Goal: Transaction & Acquisition: Purchase product/service

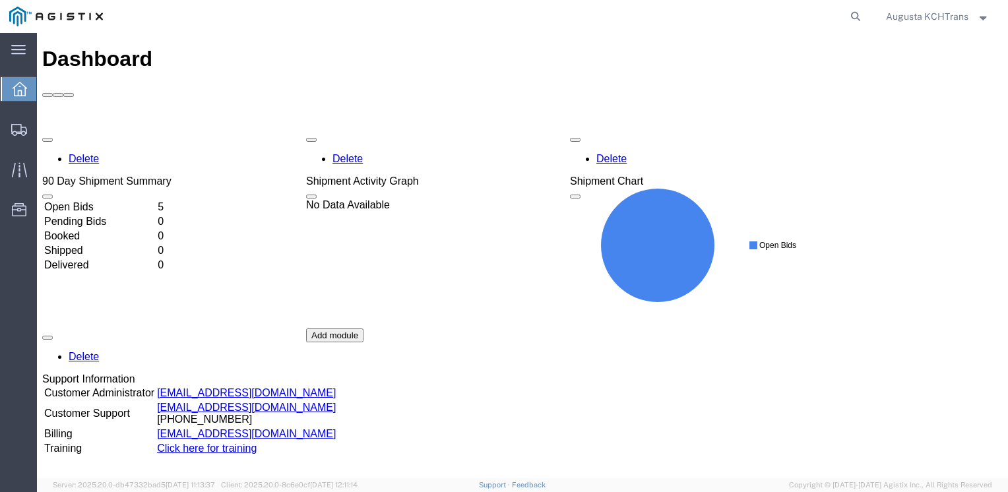
click at [156, 201] on td "Open Bids" at bounding box center [100, 207] width 112 height 13
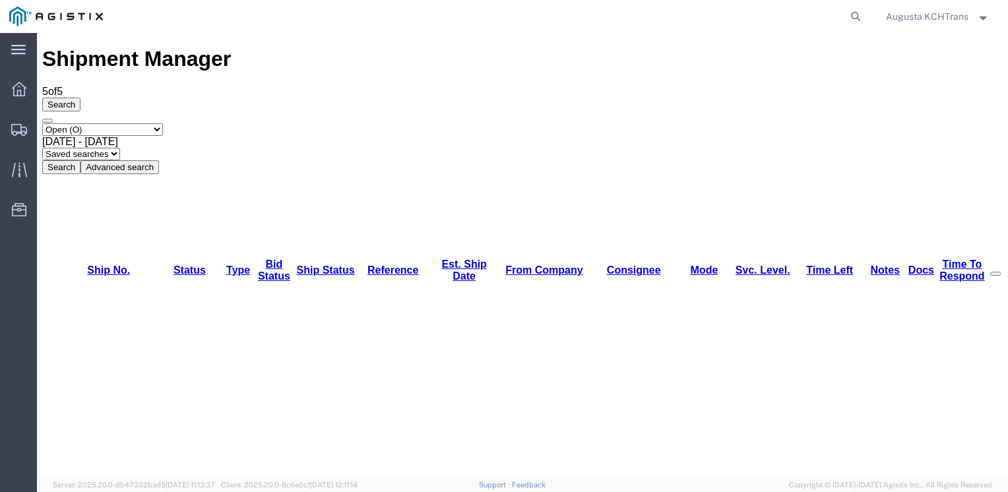
drag, startPoint x: 183, startPoint y: 294, endPoint x: 159, endPoint y: 246, distance: 53.1
drag, startPoint x: 890, startPoint y: 334, endPoint x: 760, endPoint y: 361, distance: 132.1
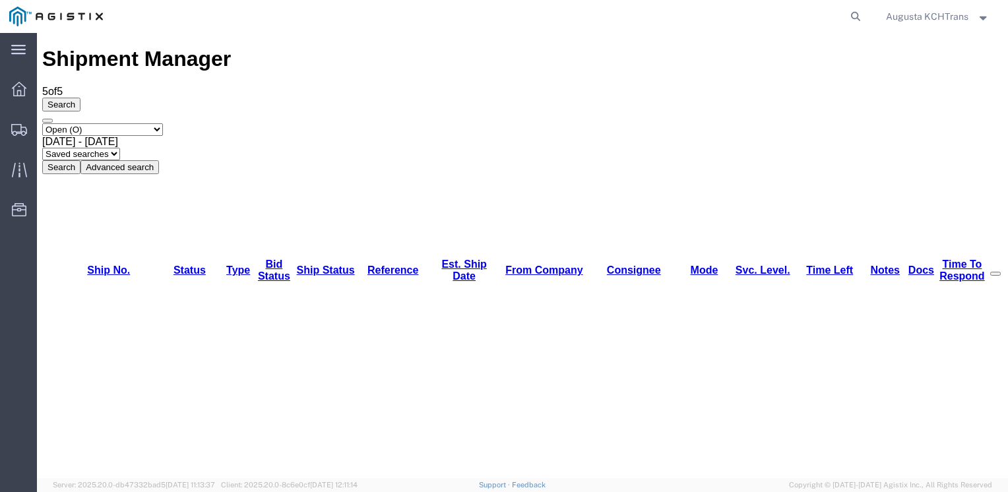
click at [897, 57] on div "Shipment Manager 5 of 5 Search Select status Active (AC, O, P) All Approved Awa…" at bounding box center [522, 110] width 961 height 127
drag, startPoint x: 878, startPoint y: 302, endPoint x: 870, endPoint y: 297, distance: 9.0
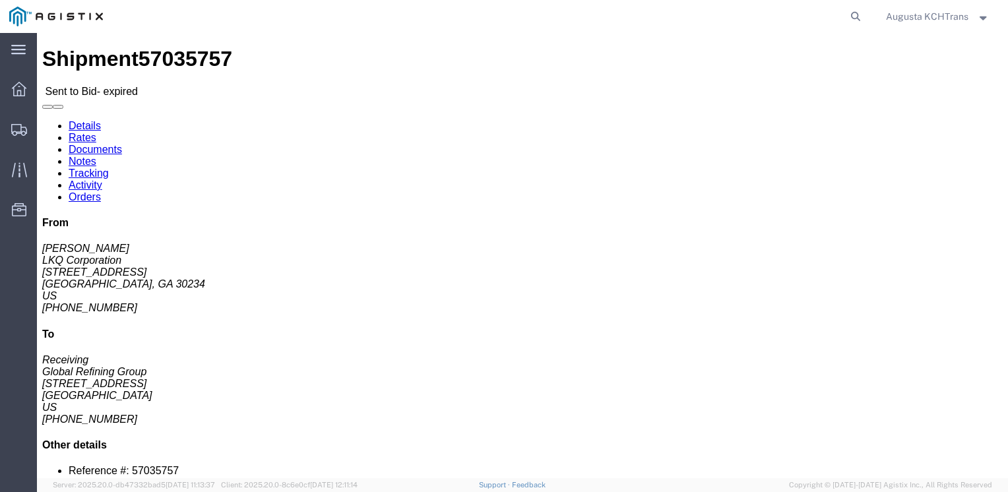
click link "Notes"
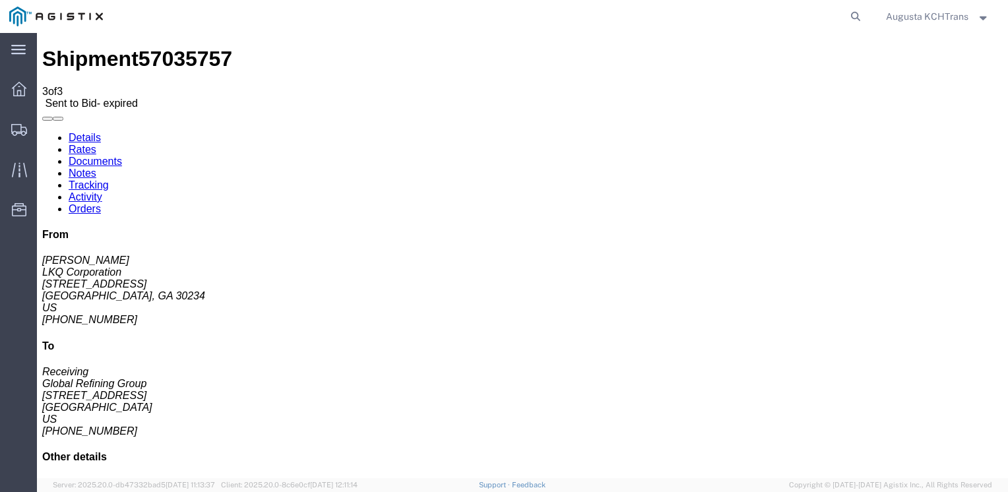
click at [93, 132] on link "Details" at bounding box center [85, 137] width 32 height 11
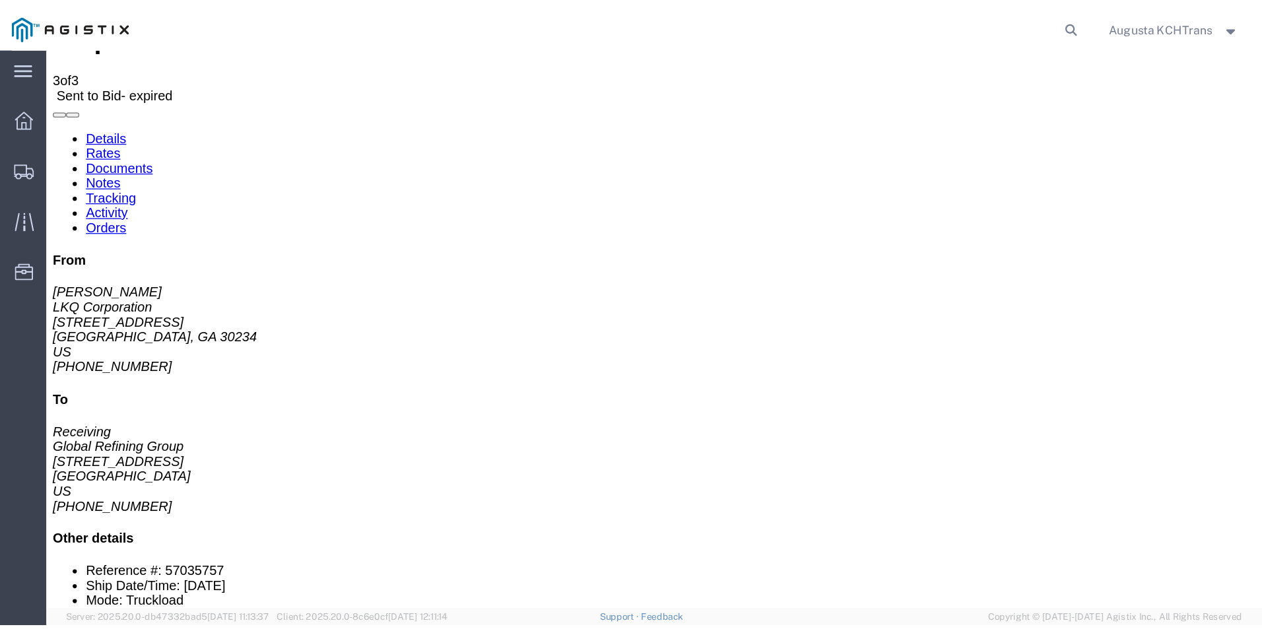
scroll to position [66, 0]
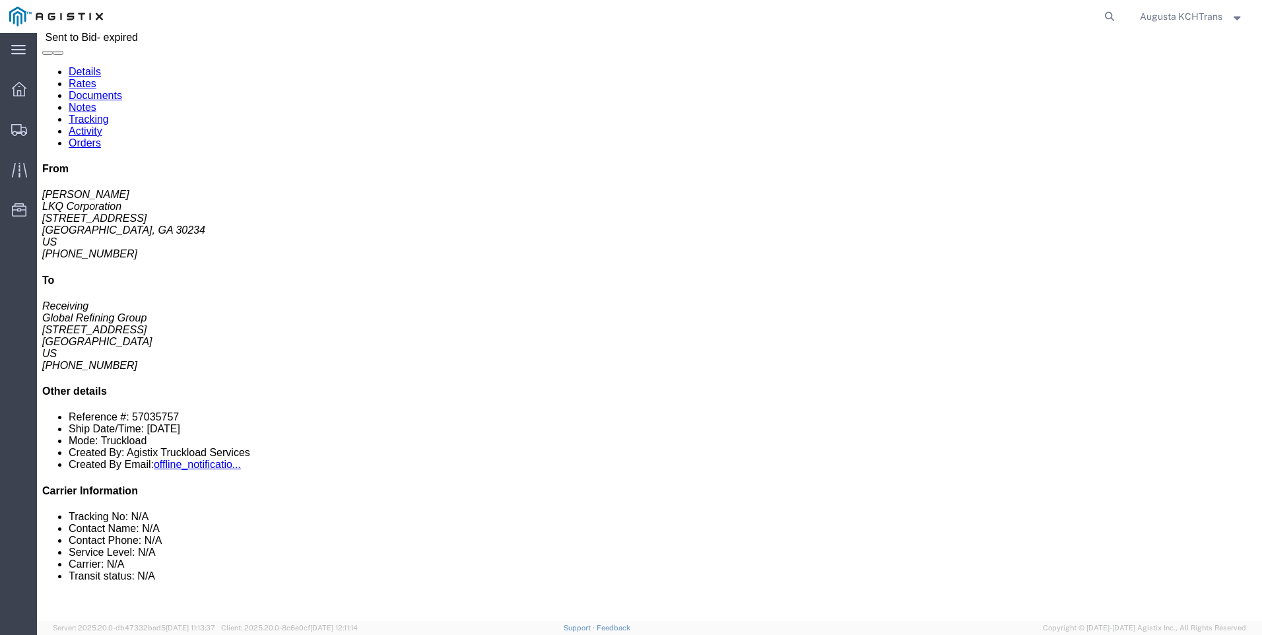
click div "30 Pallet(s) Standard (Not Stackable) Total weight: 36000.00 LBS ( dim ) Carton…"
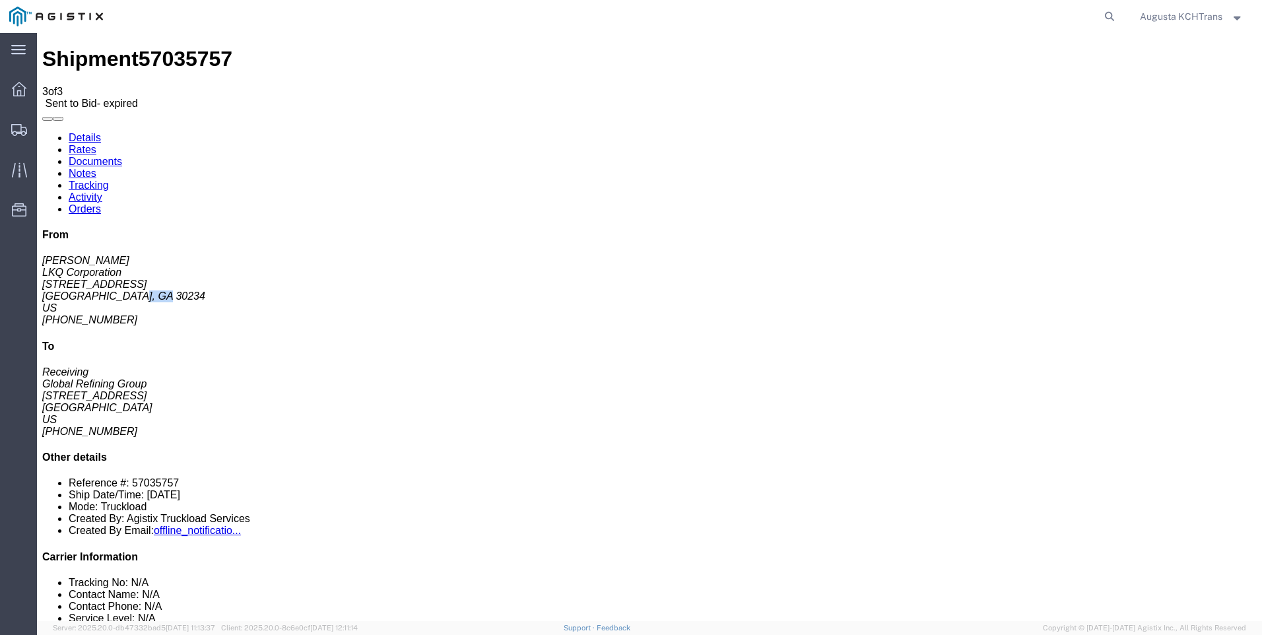
drag, startPoint x: 1076, startPoint y: 116, endPoint x: 1047, endPoint y: 123, distance: 29.8
click address "[PERSON_NAME] LKQ Corporation [STREET_ADDRESS] [PHONE_NUMBER]"
copy address "30234"
click div "From [PERSON_NAME] LKQ Corporation [STREET_ADDRESS] [PHONE_NUMBER] To Receiving…"
drag, startPoint x: 1080, startPoint y: 234, endPoint x: 1038, endPoint y: 237, distance: 41.7
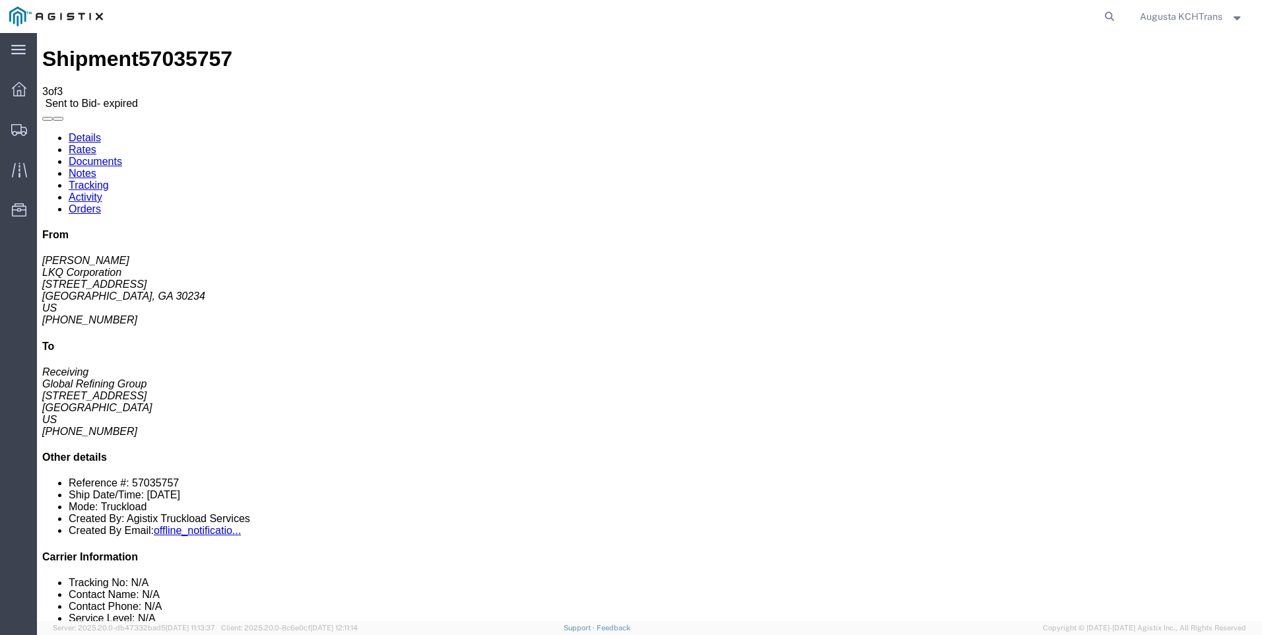
click address "Receiving Global Refining Group [STREET_ADDRESS] [PHONE_NUMBER]"
drag, startPoint x: 1038, startPoint y: 237, endPoint x: 1044, endPoint y: 232, distance: 7.5
copy address "23944"
click address "Receiving Global Refining Group [STREET_ADDRESS] [PHONE_NUMBER]"
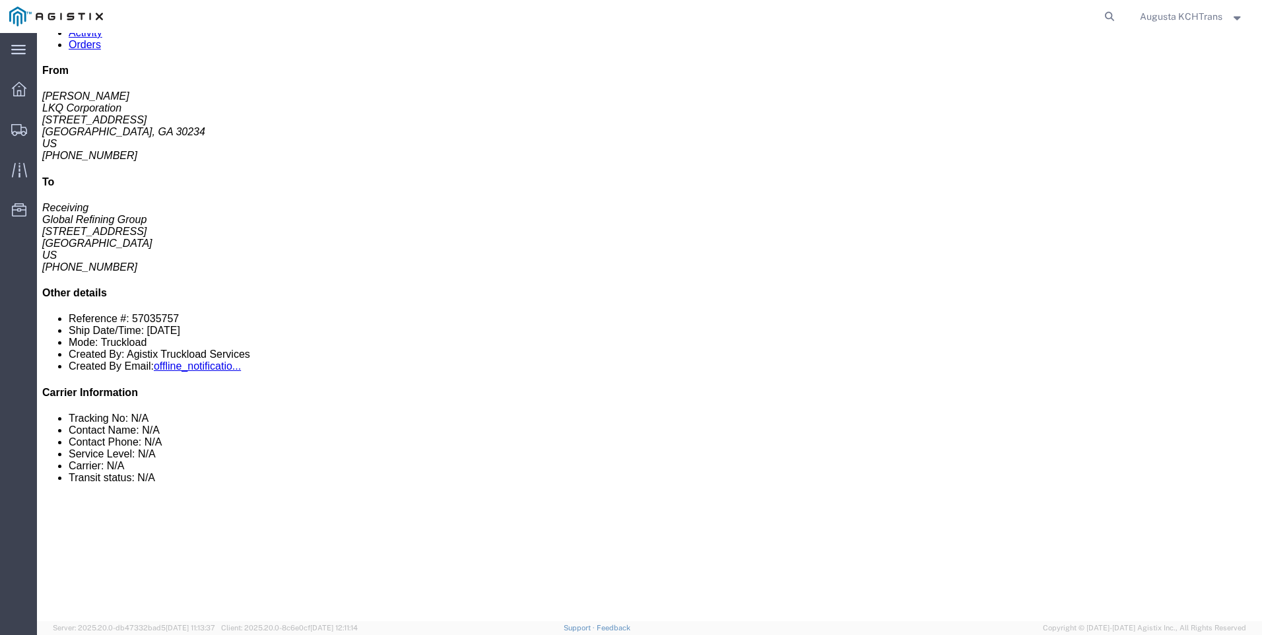
scroll to position [132, 0]
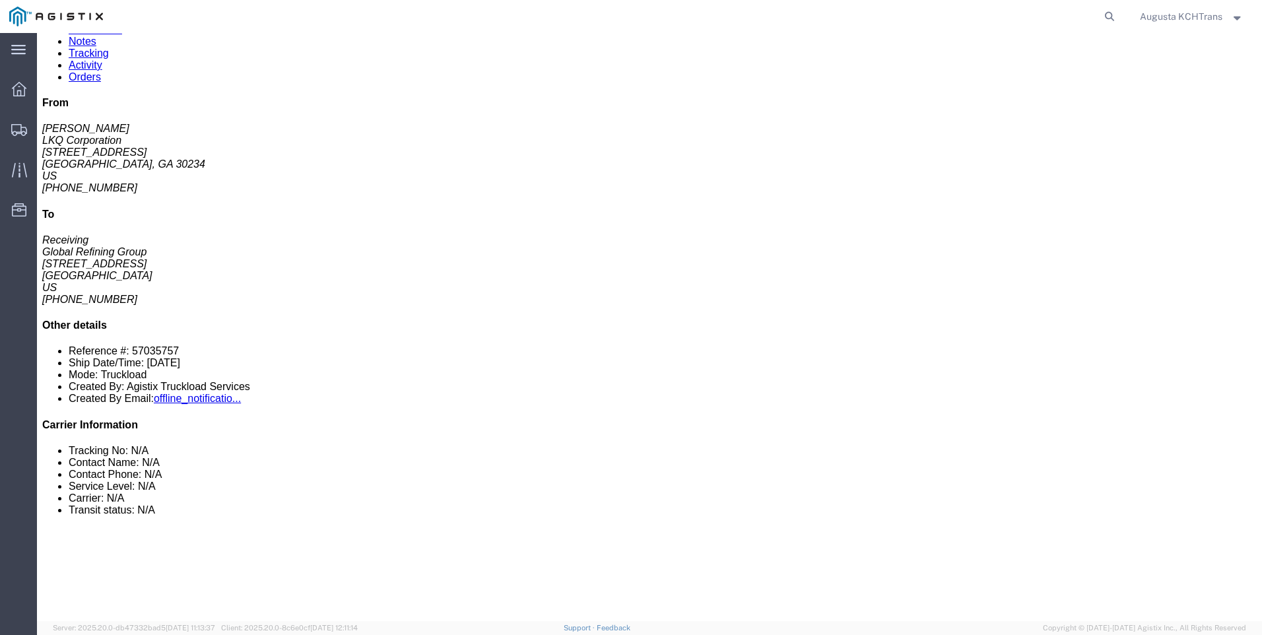
click button "button"
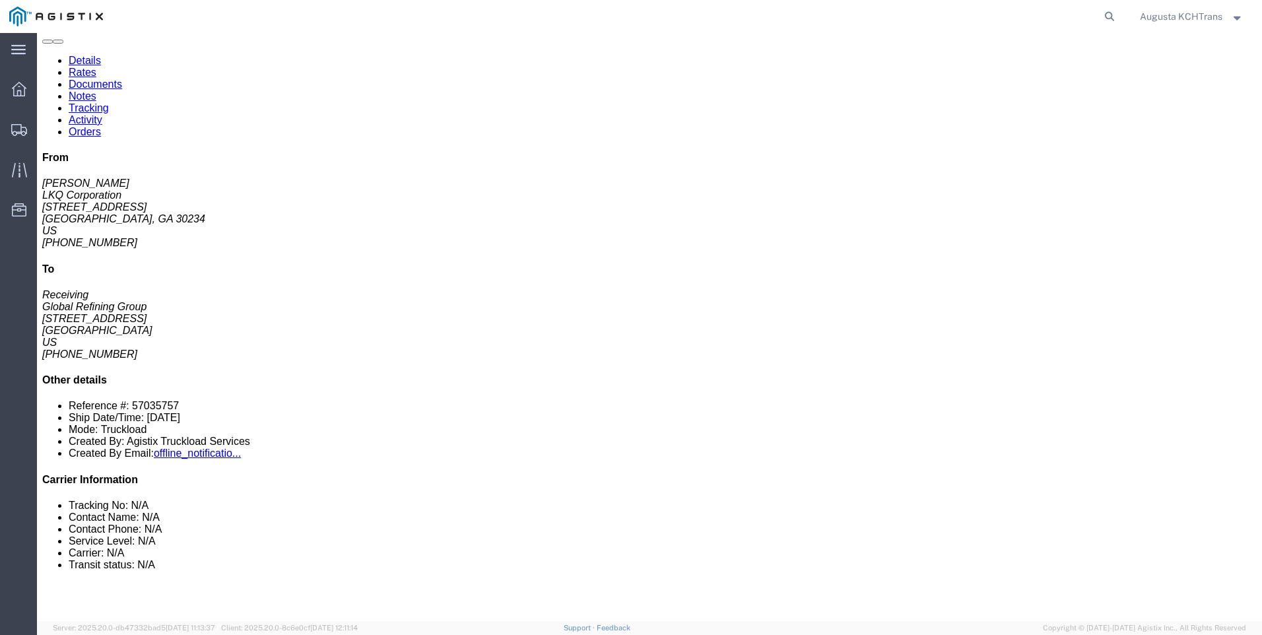
scroll to position [0, 0]
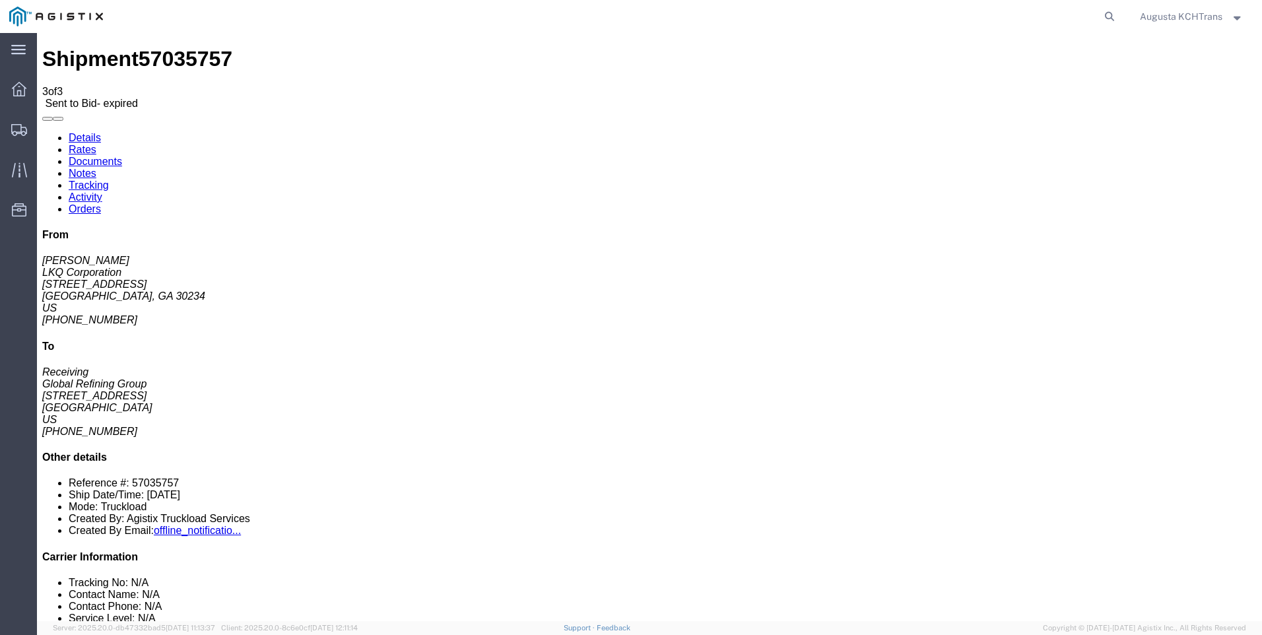
click link "Notes"
click at [122, 156] on link "Documents" at bounding box center [95, 161] width 53 height 11
click at [89, 132] on link "Details" at bounding box center [85, 137] width 32 height 11
click at [28, 53] on div "main_menu Created with Sketch." at bounding box center [18, 49] width 37 height 33
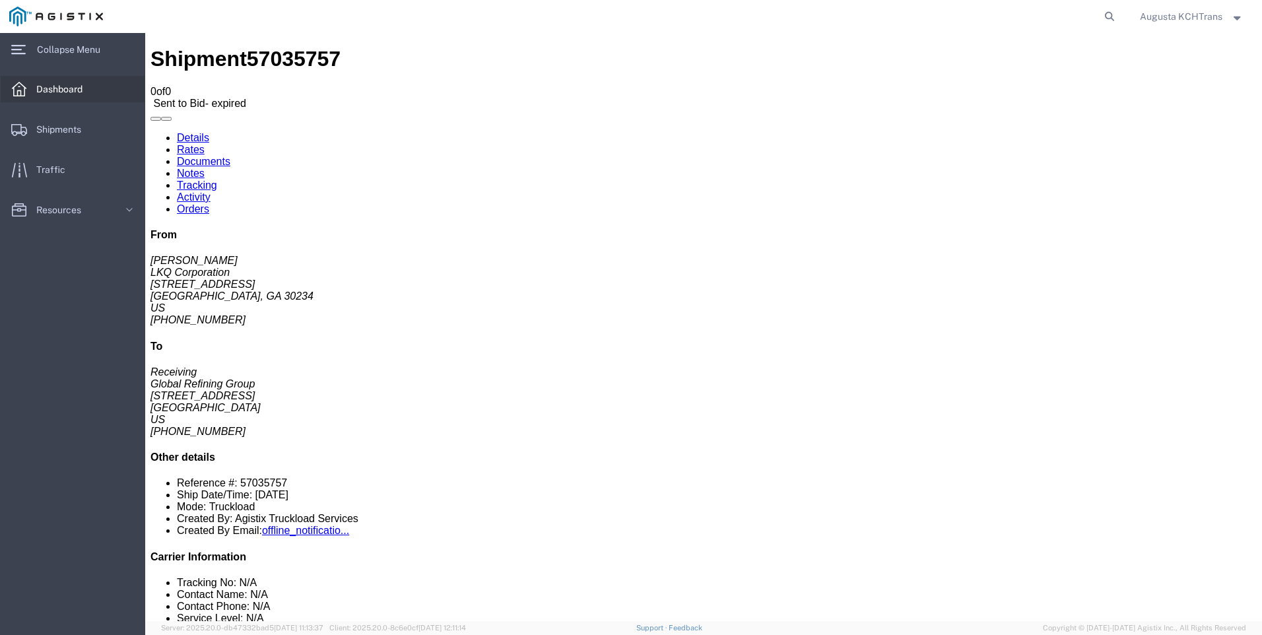
click at [69, 91] on span "Dashboard" at bounding box center [63, 89] width 55 height 26
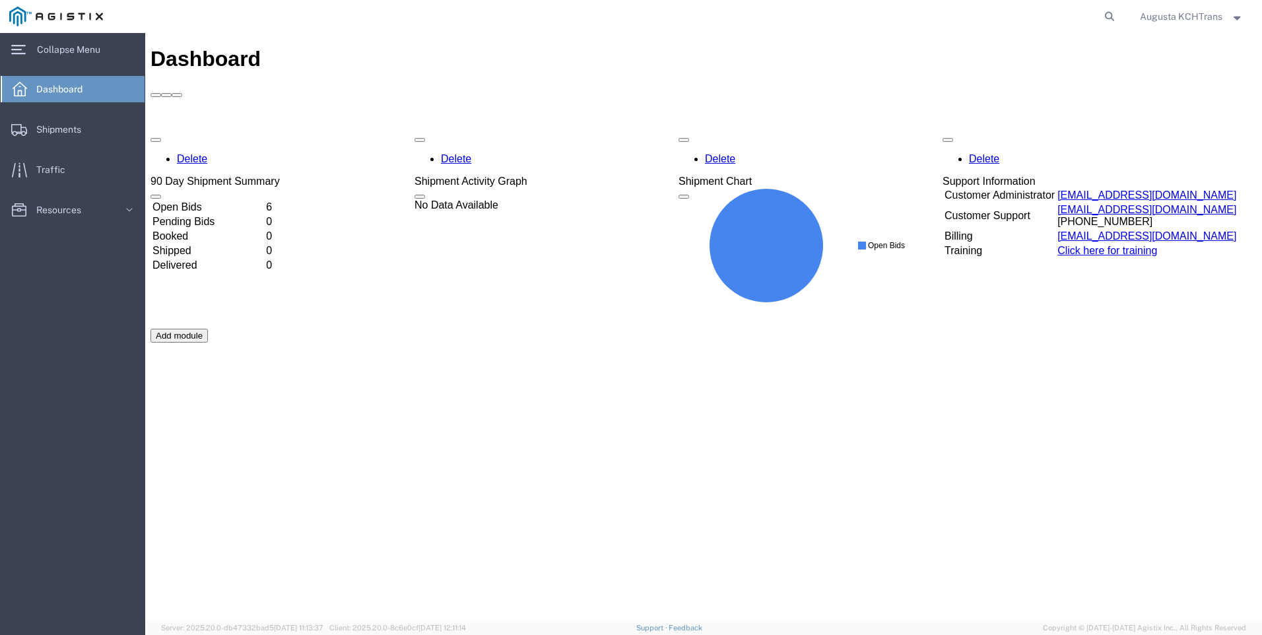
click at [264, 201] on td "Open Bids" at bounding box center [208, 207] width 112 height 13
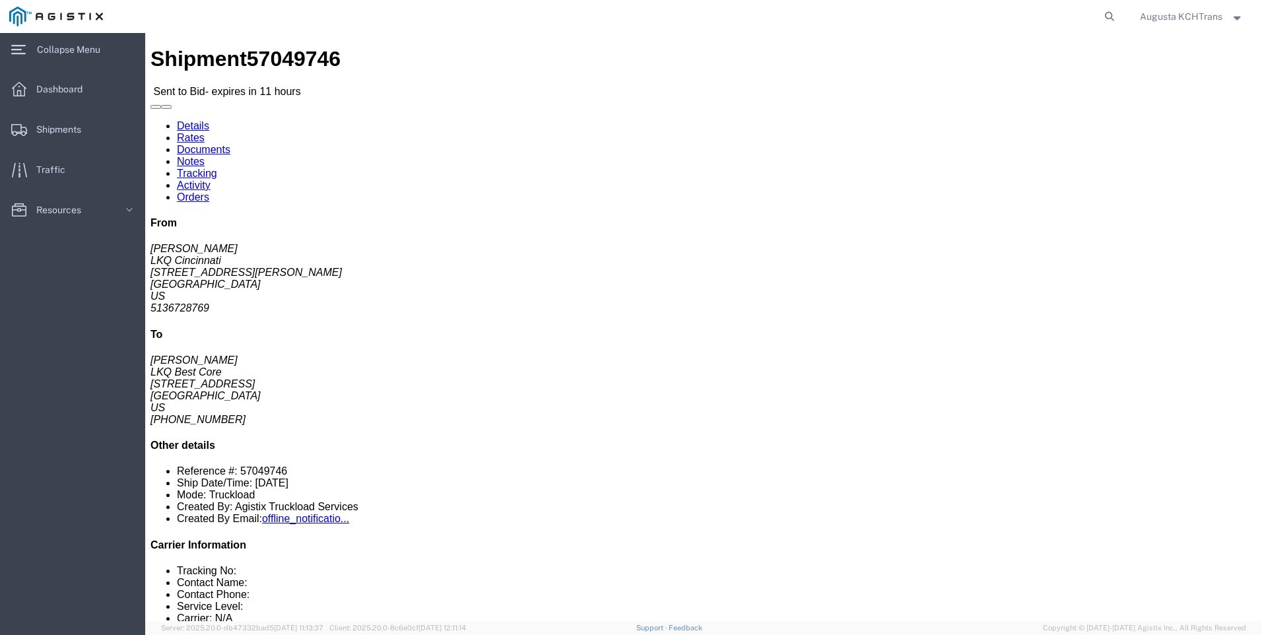
drag, startPoint x: 105, startPoint y: 165, endPoint x: 77, endPoint y: 169, distance: 28.7
click address "LKQ Cincinnati ([PERSON_NAME]) 1337 [STREET_ADDRESS][PERSON_NAME] 5136728769 [E…"
copy address "45241"
click address "LKQ Cincinnati ([PERSON_NAME]) 1337 [STREET_ADDRESS][PERSON_NAME] 5136728769 [E…"
click div "Shipment Detail Ship From LKQ [GEOGRAPHIC_DATA] ([PERSON_NAME]) 1337 [STREET_AD…"
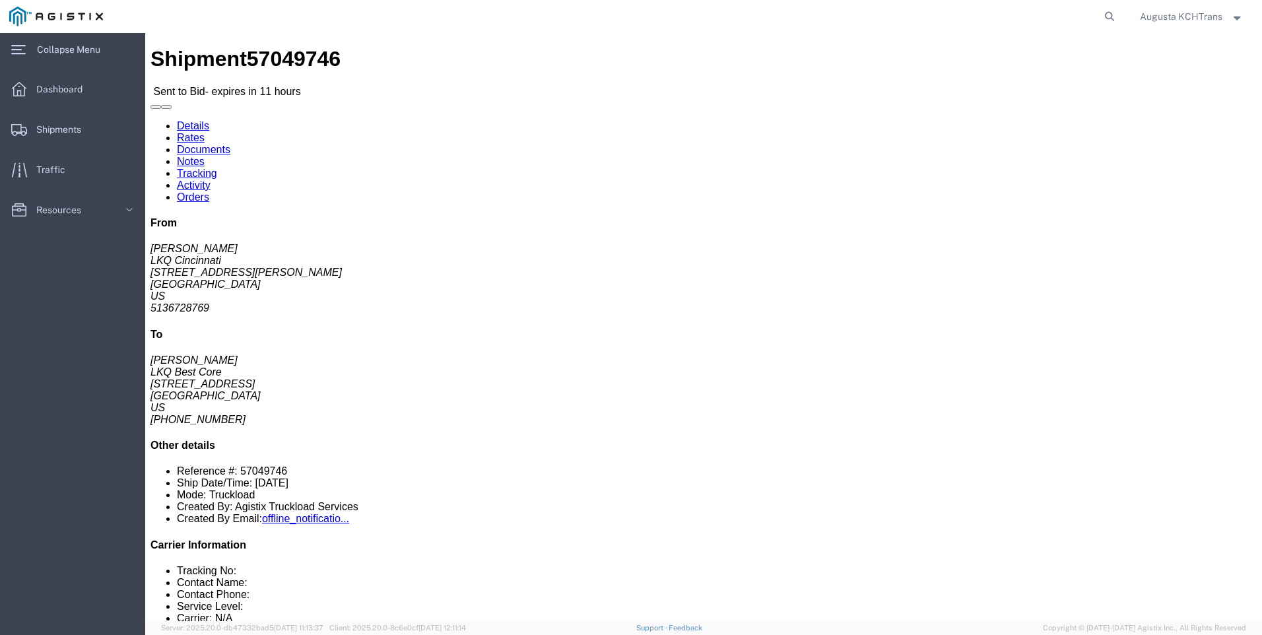
drag, startPoint x: 308, startPoint y: 169, endPoint x: 278, endPoint y: 167, distance: 29.8
click address "LKQ Best Core ([PERSON_NAME]) 1760 [STREET_ADDRESS] [PHONE_NUMBER] [EMAIL_ADDRE…"
drag, startPoint x: 278, startPoint y: 167, endPoint x: 288, endPoint y: 167, distance: 9.2
copy address "77038"
click div "Ship From LKQ [GEOGRAPHIC_DATA] ([PERSON_NAME]) 1337 [STREET_ADDRESS][PERSON_NA…"
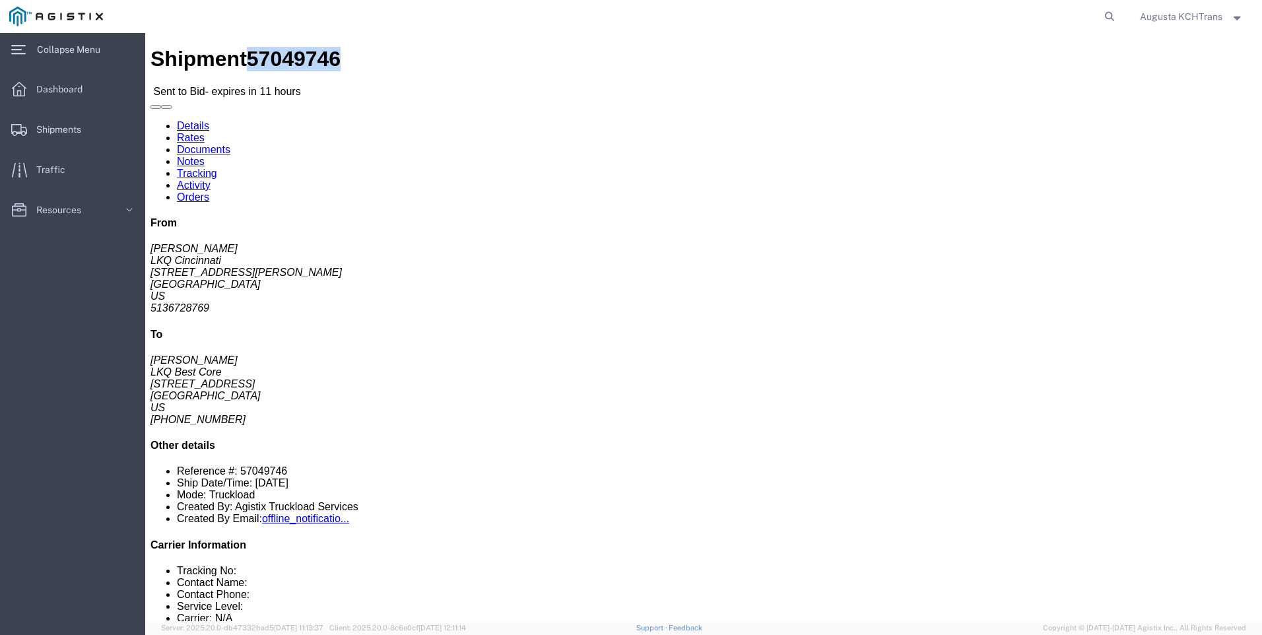
drag, startPoint x: 160, startPoint y: 13, endPoint x: 92, endPoint y: 24, distance: 69.5
click div "Shipment 57049746 Sent to Bid - expires in 11 hours"
copy span "57049746"
drag, startPoint x: 120, startPoint y: 166, endPoint x: 10, endPoint y: 167, distance: 110.2
click div "Ship From LKQ Cincinnati ([PERSON_NAME]) [STREET_ADDRESS][PERSON_NAME] 51367287…"
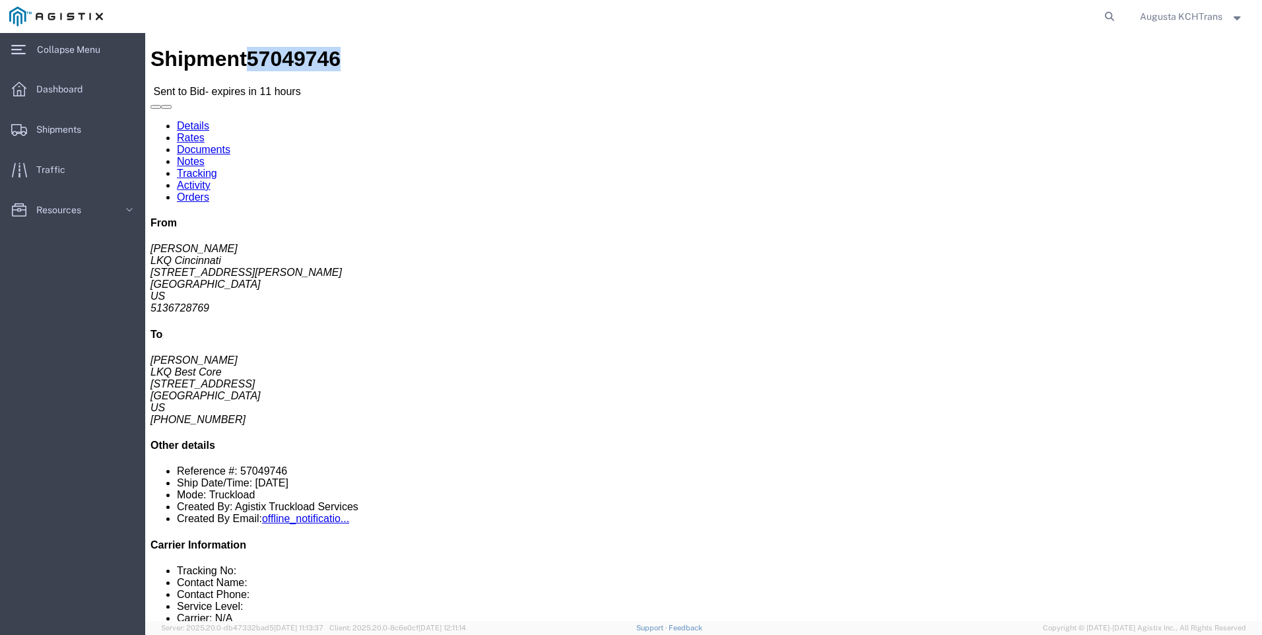
copy address "[GEOGRAPHIC_DATA]"
drag, startPoint x: 414, startPoint y: 218, endPoint x: 368, endPoint y: 193, distance: 52.6
click div "Ship To LKQ Best Core ([PERSON_NAME]) 1760 [STREET_ADDRESS] [PHONE_NUMBER] [EMA…"
drag, startPoint x: 312, startPoint y: 172, endPoint x: 224, endPoint y: 164, distance: 88.7
click div "Ship To LKQ Best Core ([PERSON_NAME]) 1760 [STREET_ADDRESS] [PHONE_NUMBER] [EMA…"
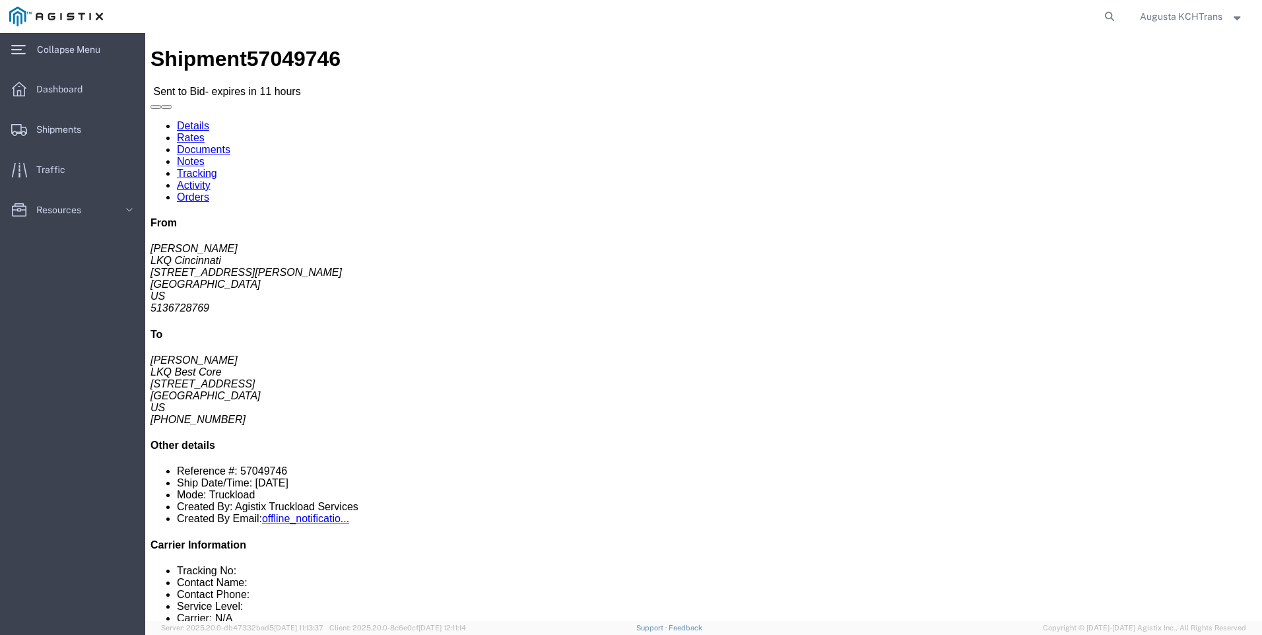
copy address "[GEOGRAPHIC_DATA]"
drag, startPoint x: 575, startPoint y: 252, endPoint x: 511, endPoint y: 211, distance: 76.5
click div "Leg 1 - Truckload Vehicle 1: Standard Dry Van (53 Feet) Number of trucks: 1"
click at [84, 91] on span "Dashboard" at bounding box center [63, 89] width 55 height 26
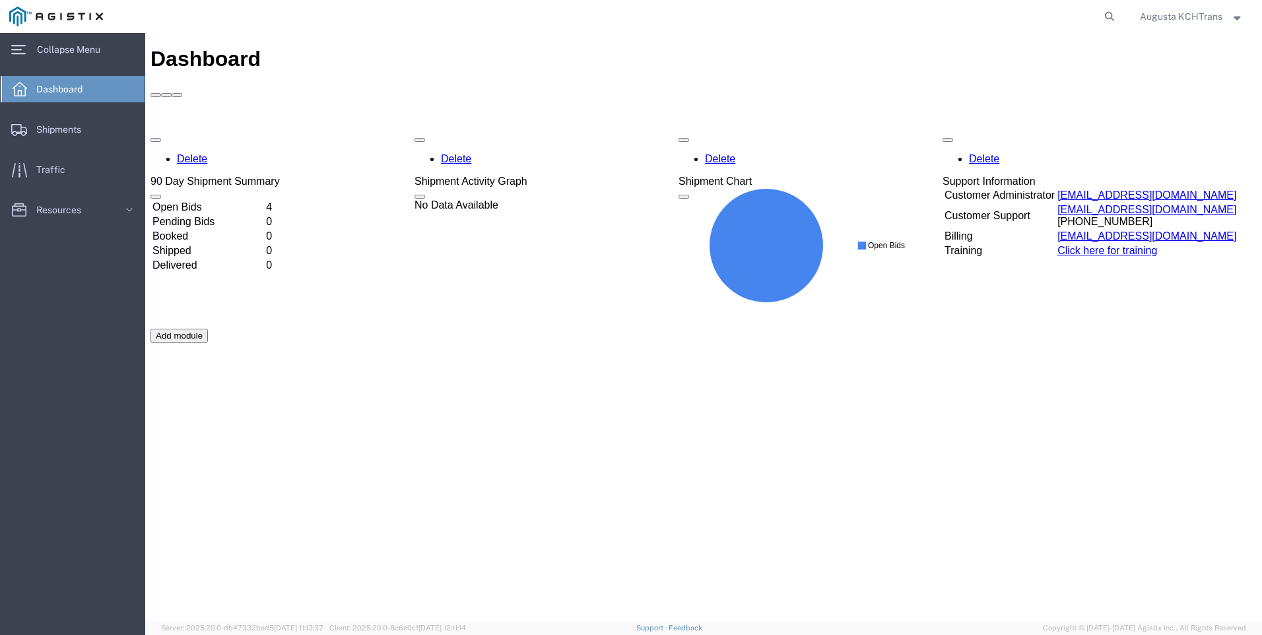
click at [264, 201] on td "Open Bids" at bounding box center [208, 207] width 112 height 13
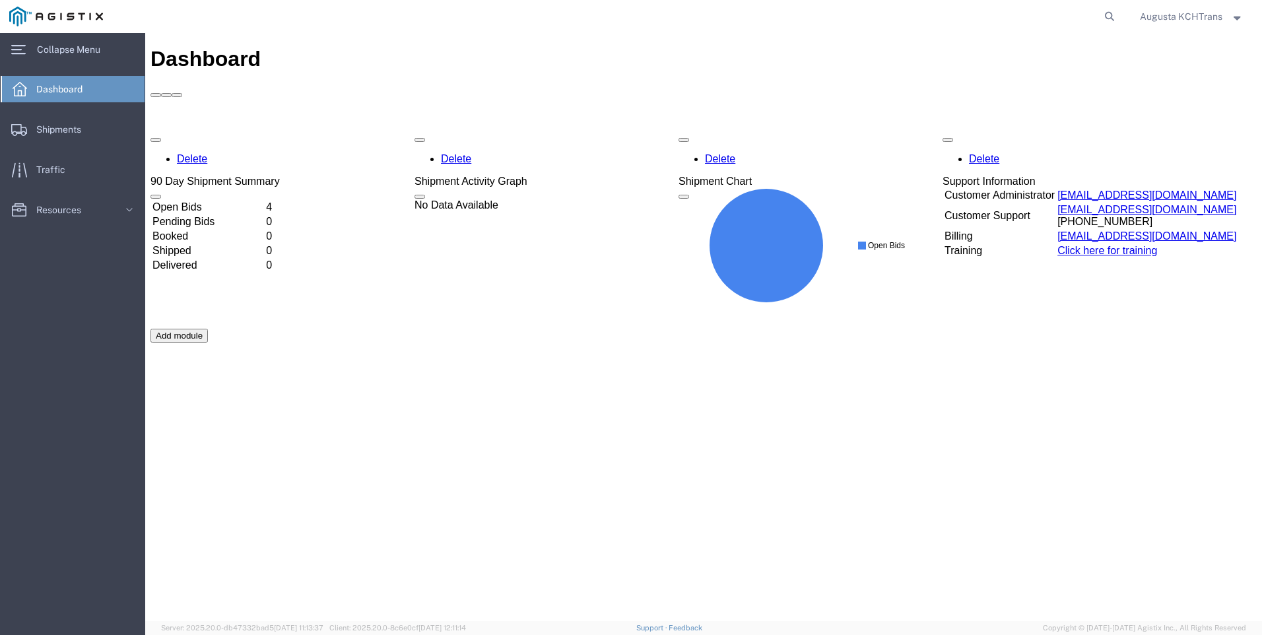
click at [264, 201] on td "Open Bids" at bounding box center [208, 207] width 112 height 13
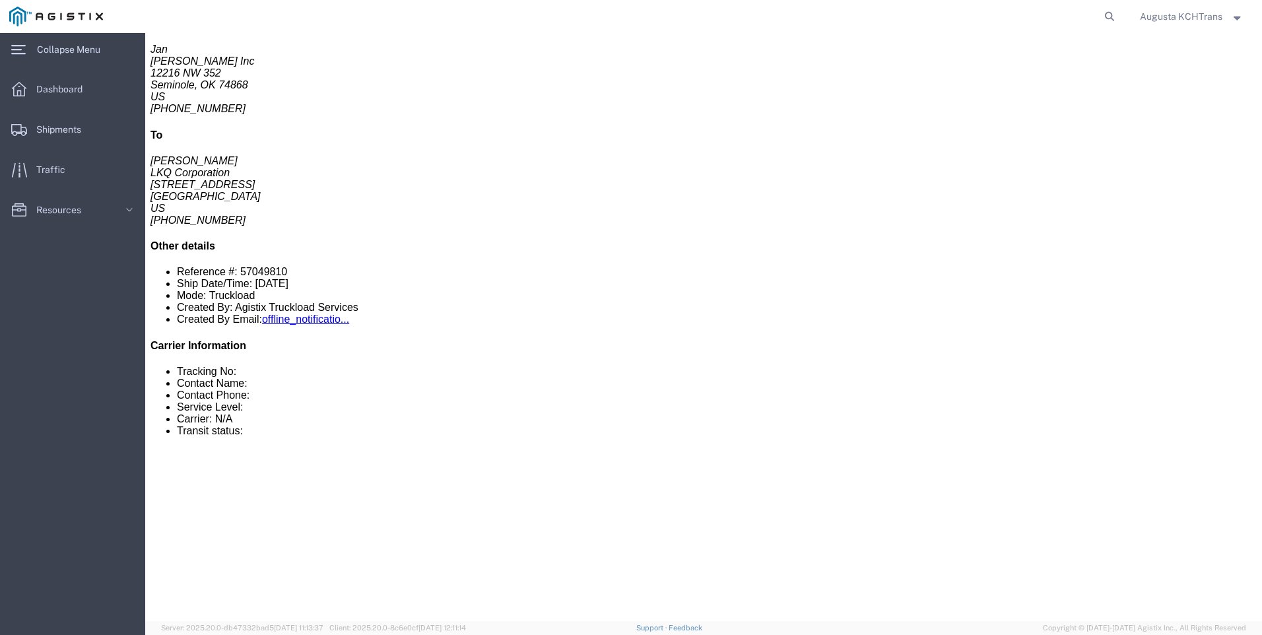
scroll to position [198, 0]
click button "button"
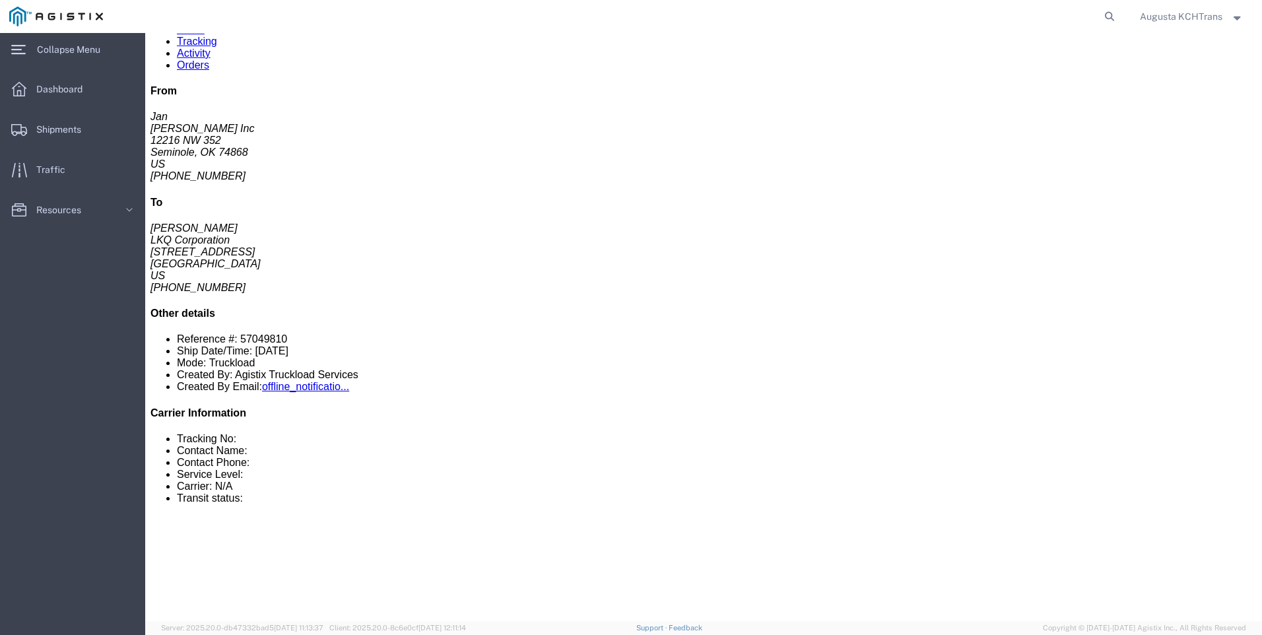
click button "button"
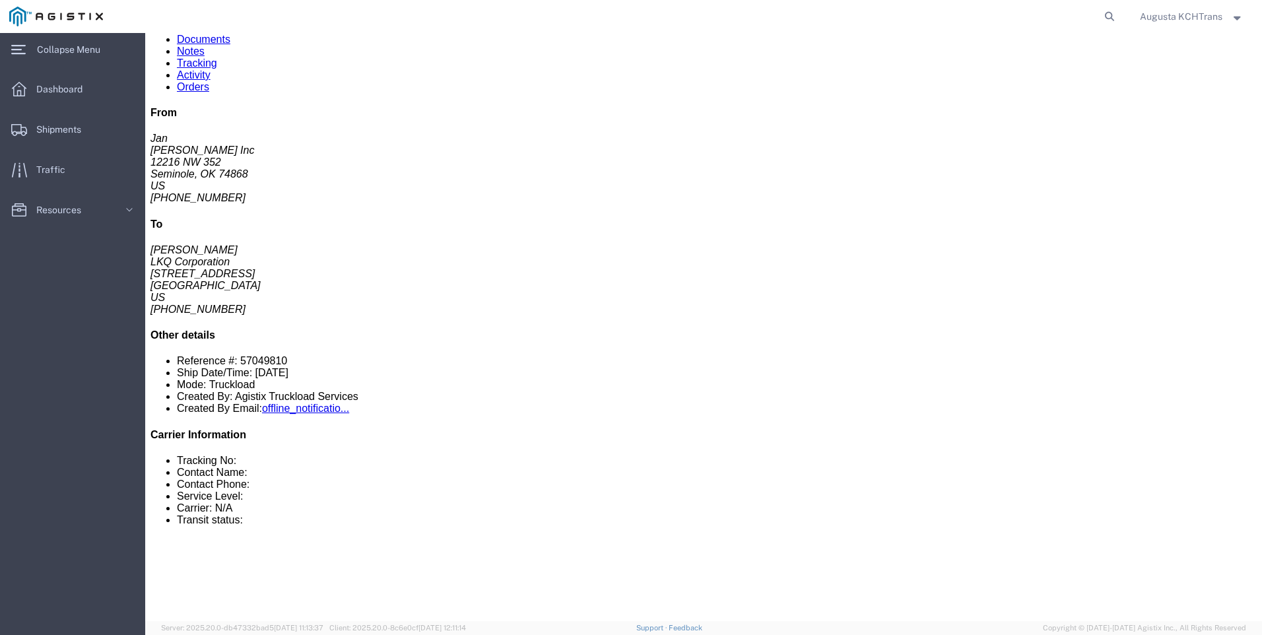
scroll to position [0, 0]
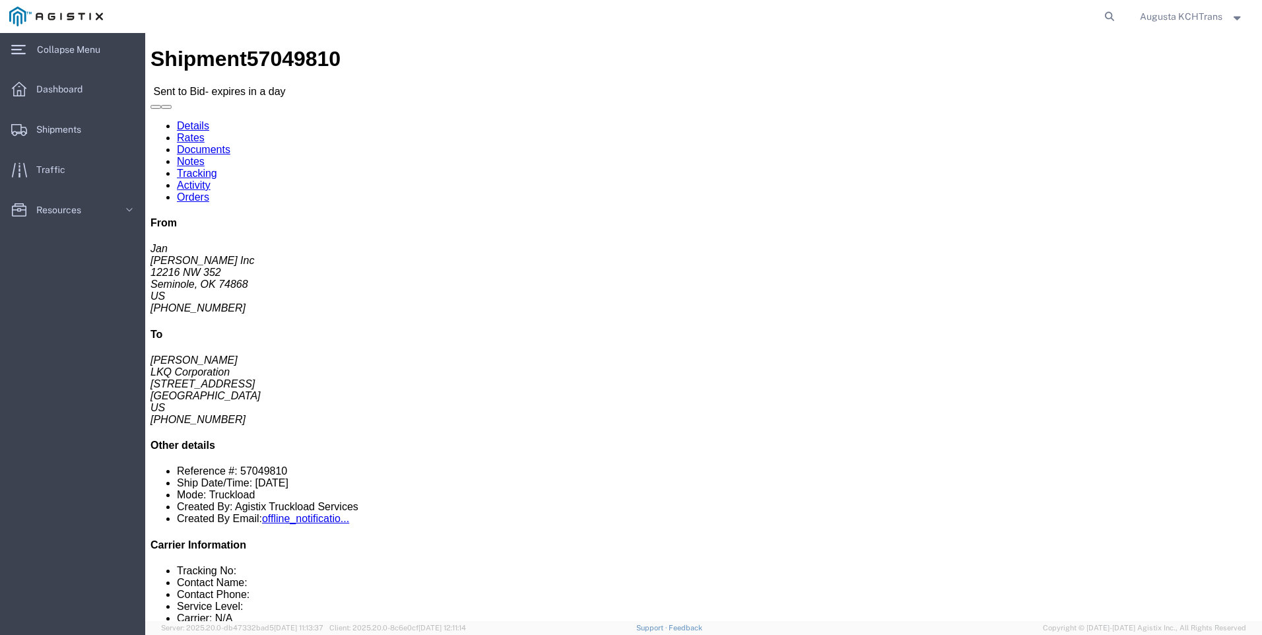
click link "Notes"
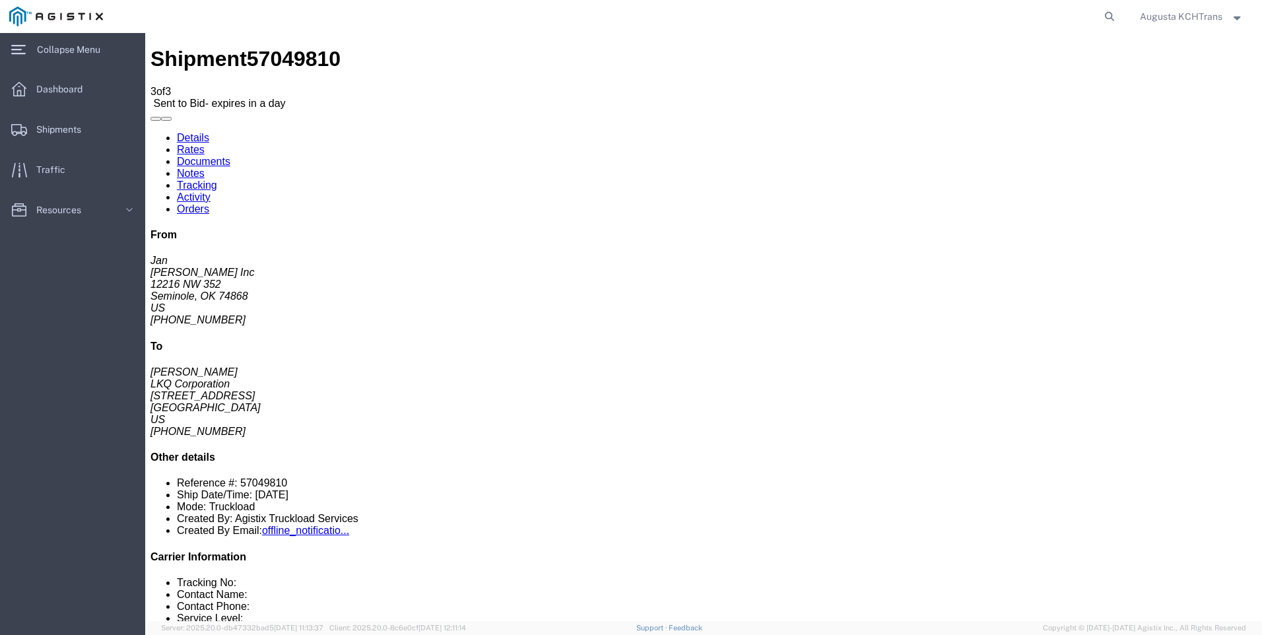
click at [177, 132] on link "Details" at bounding box center [193, 137] width 32 height 11
click at [61, 88] on span "Dashboard" at bounding box center [63, 89] width 55 height 26
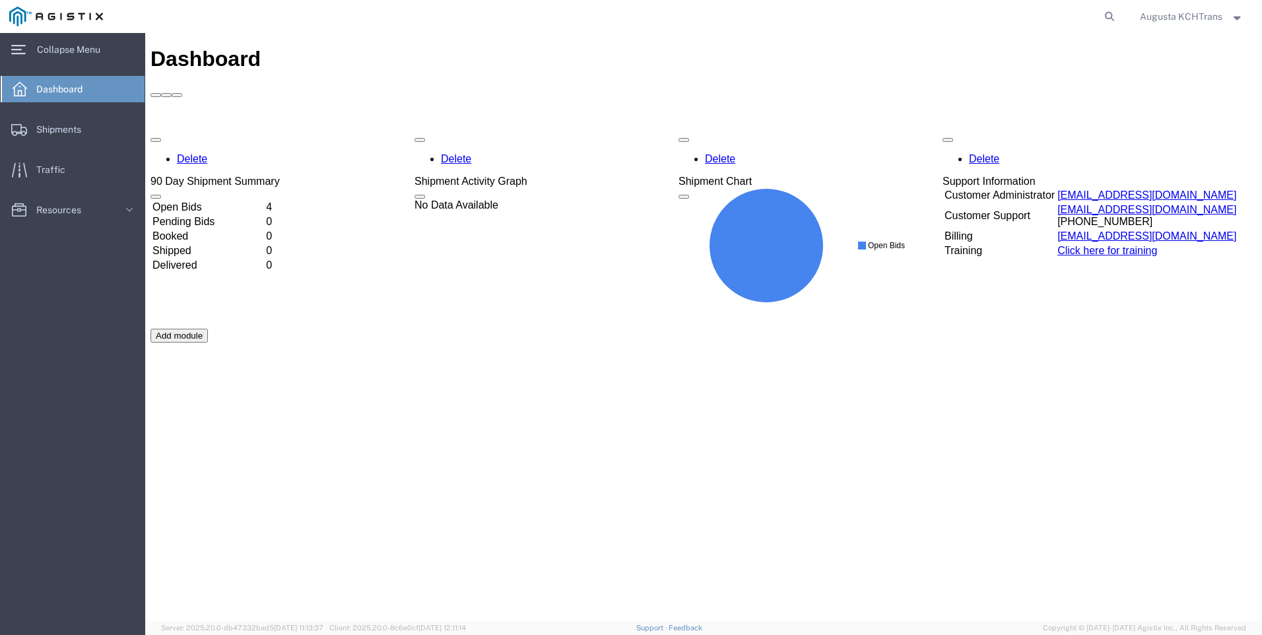
click at [211, 201] on td "Open Bids" at bounding box center [208, 207] width 112 height 13
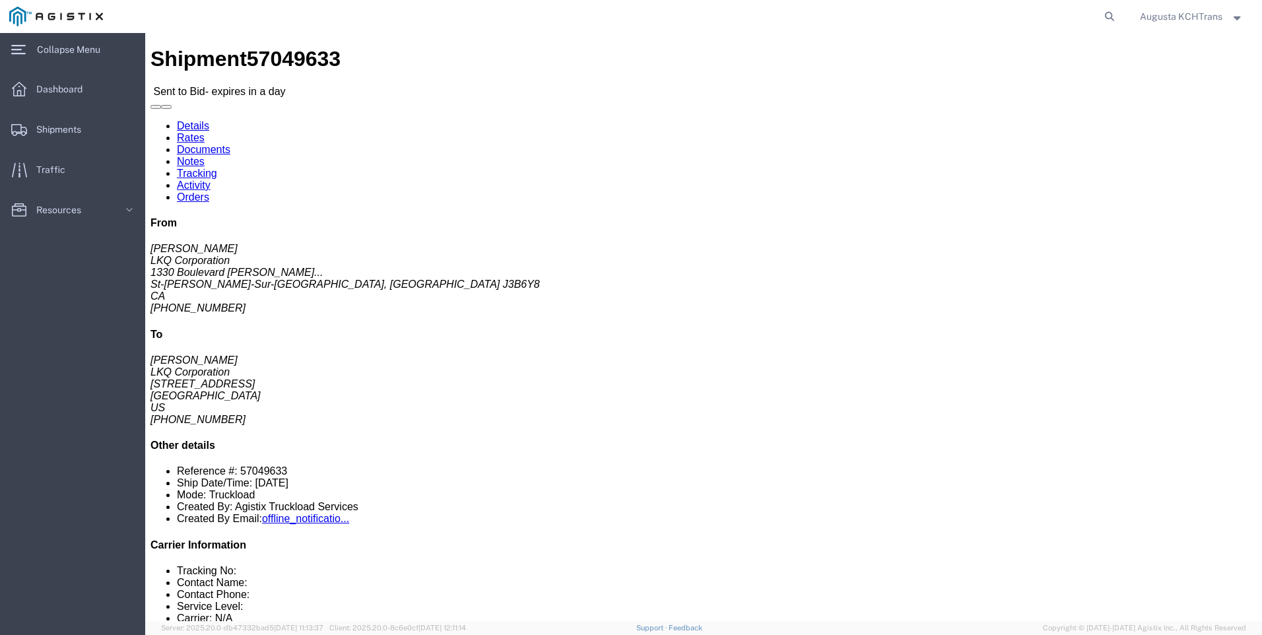
click link "Details"
click at [72, 92] on span "Dashboard" at bounding box center [63, 89] width 55 height 26
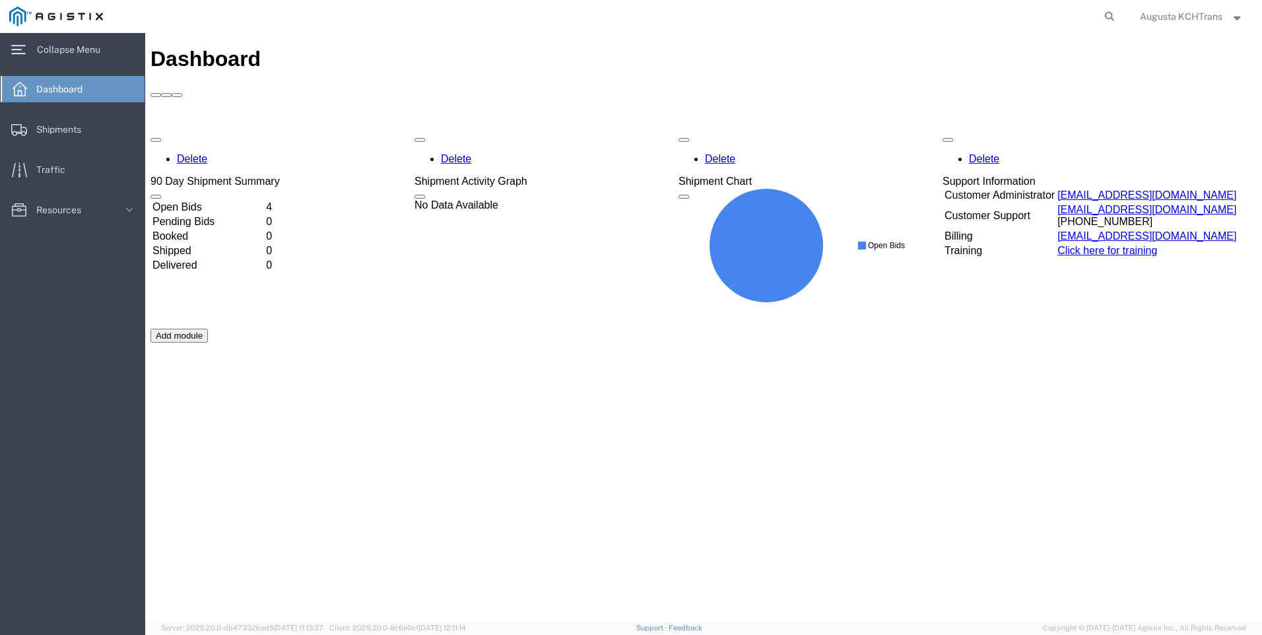
click at [264, 201] on td "Open Bids" at bounding box center [208, 207] width 112 height 13
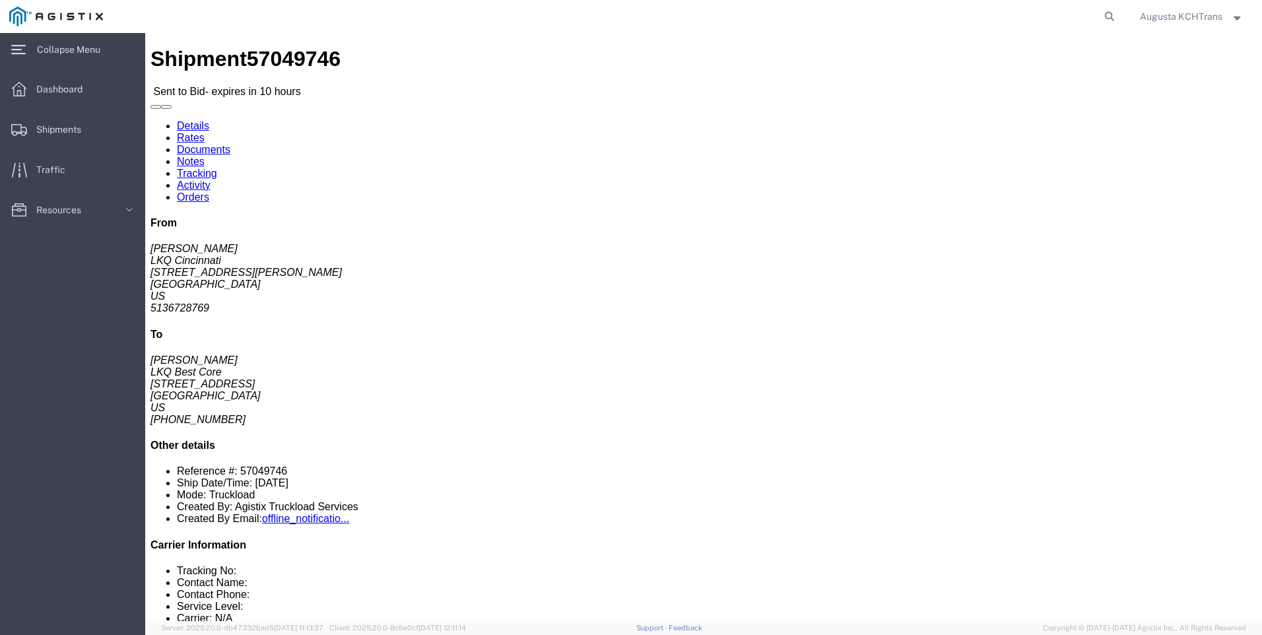
click link "Rates"
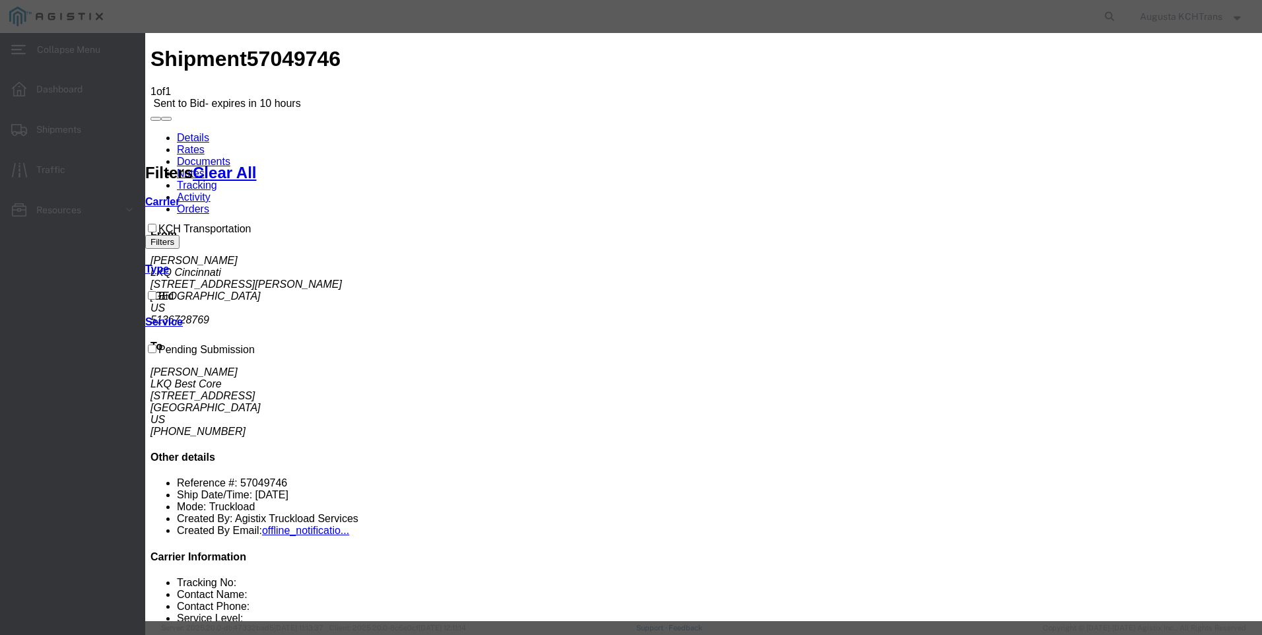
select select "4652"
select select "14028"
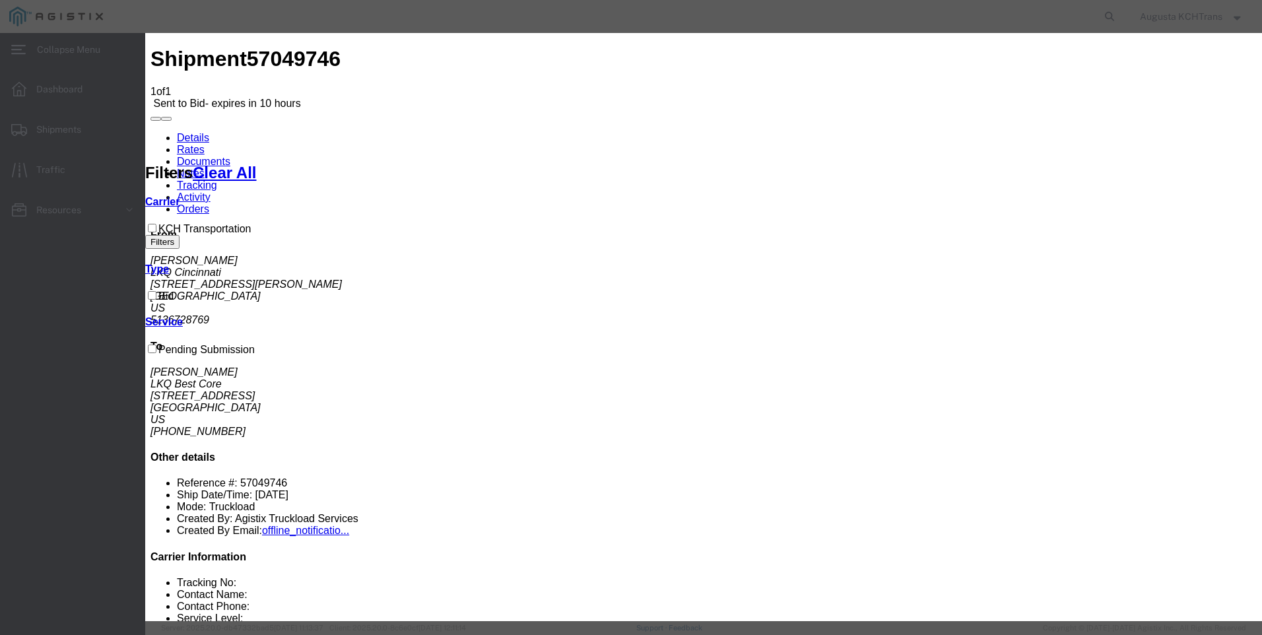
type input "KCH-57049746"
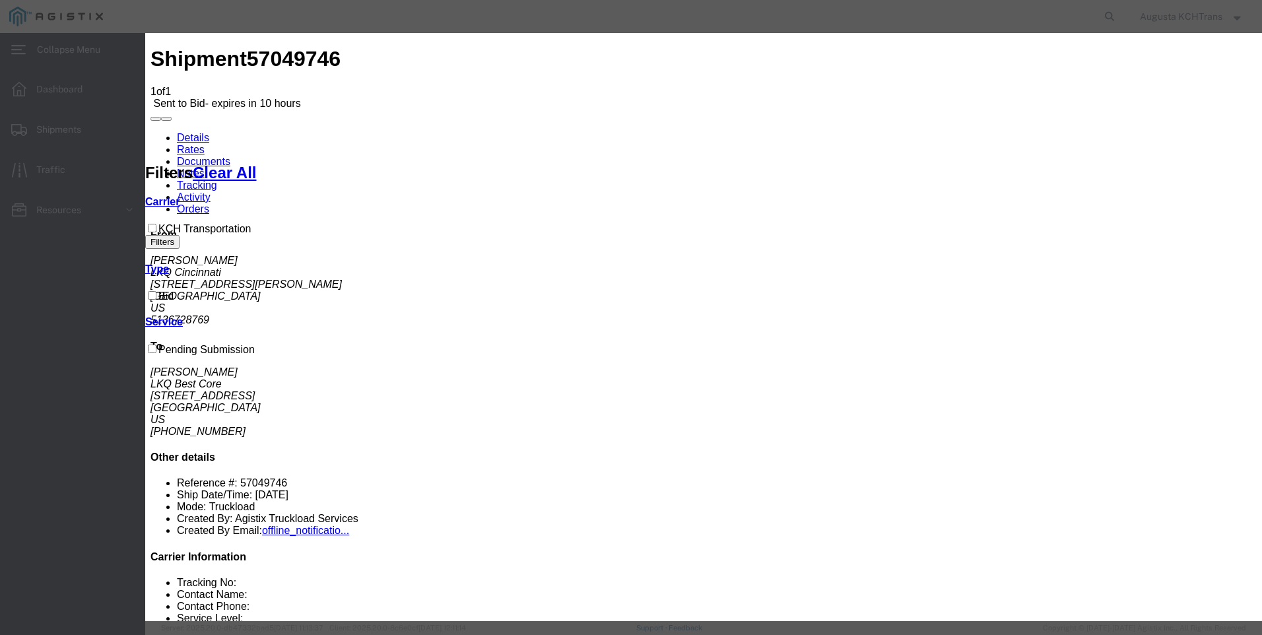
select select "TL"
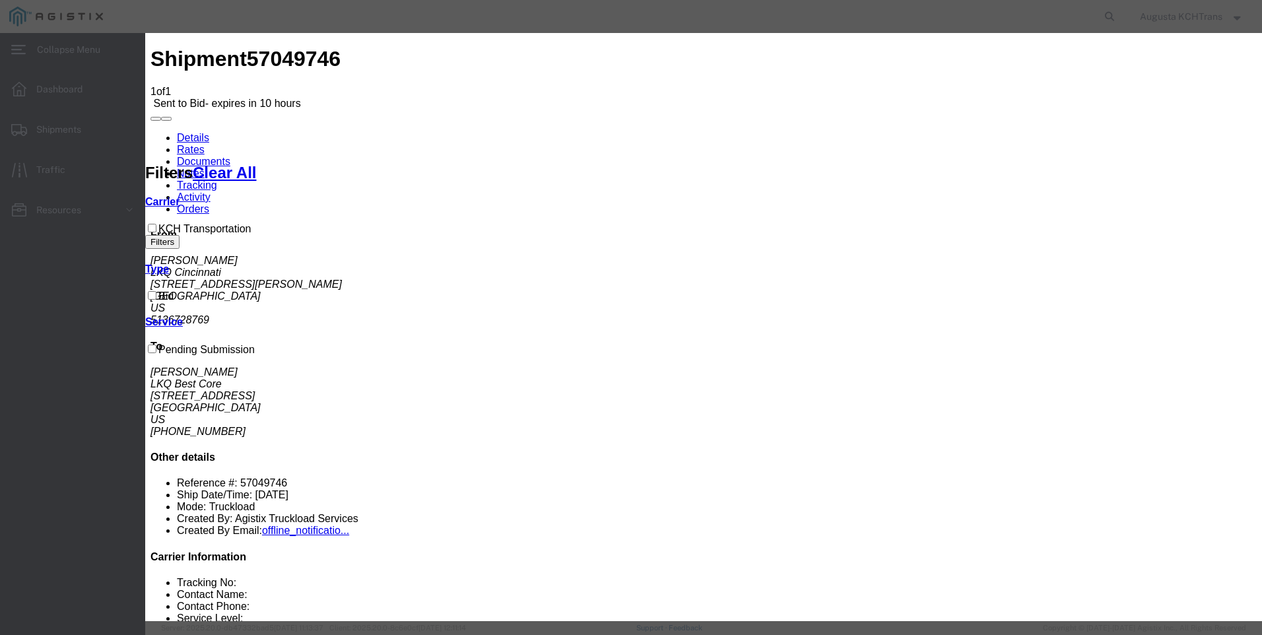
type input "2"
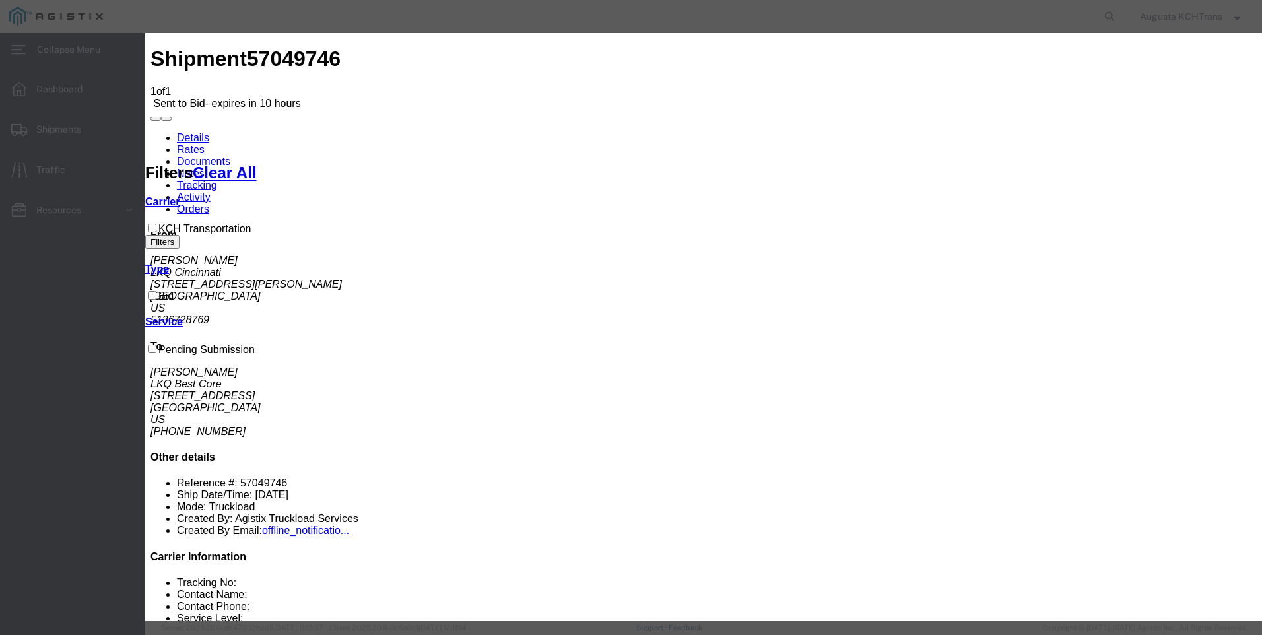
type input "1998"
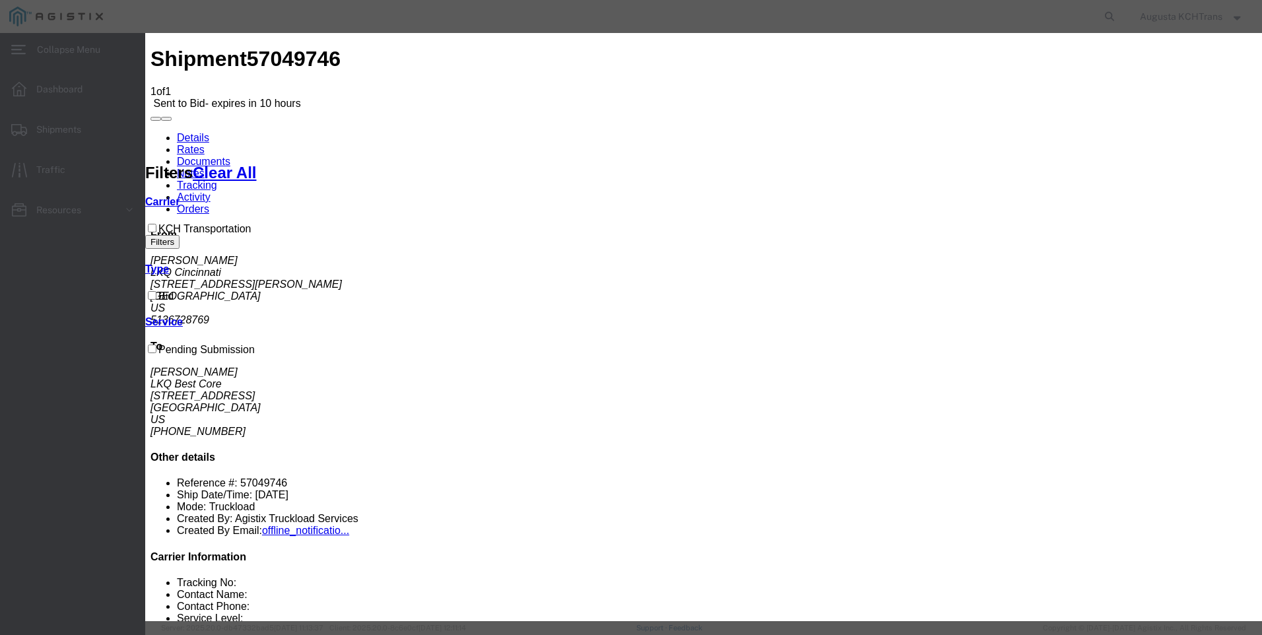
type textarea "2"
